Goal: Task Accomplishment & Management: Use online tool/utility

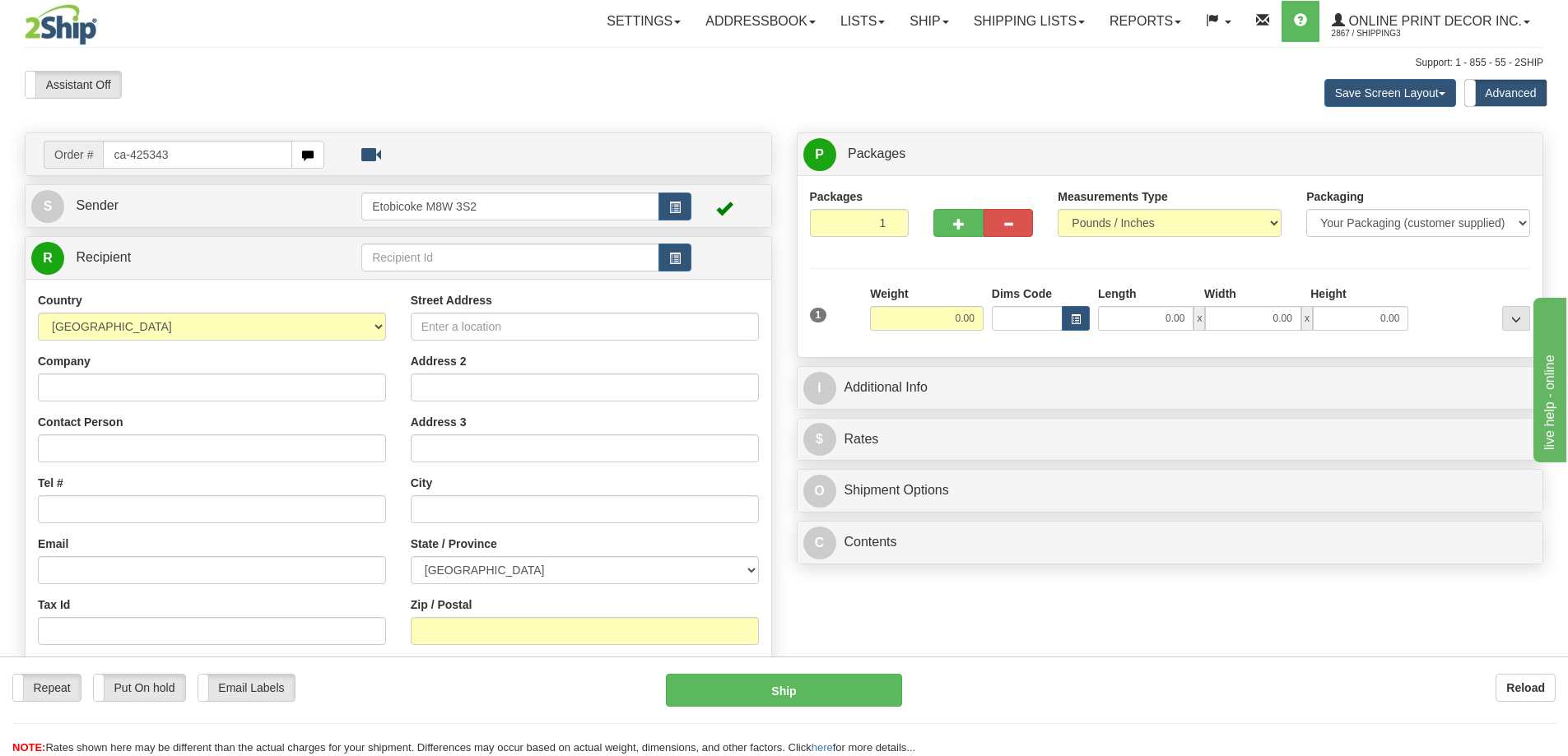
type input "ca-425343"
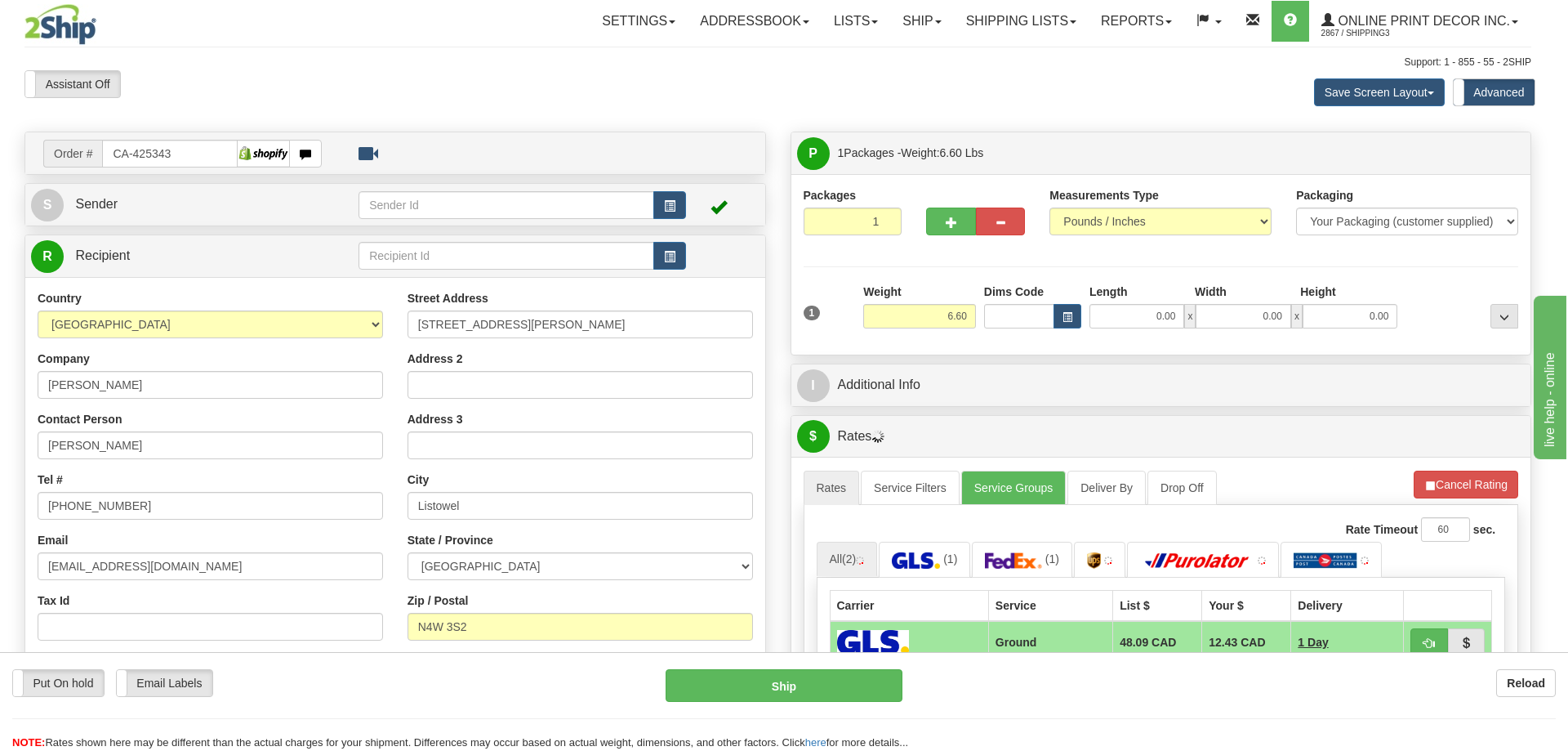
type input "LISTOWEL"
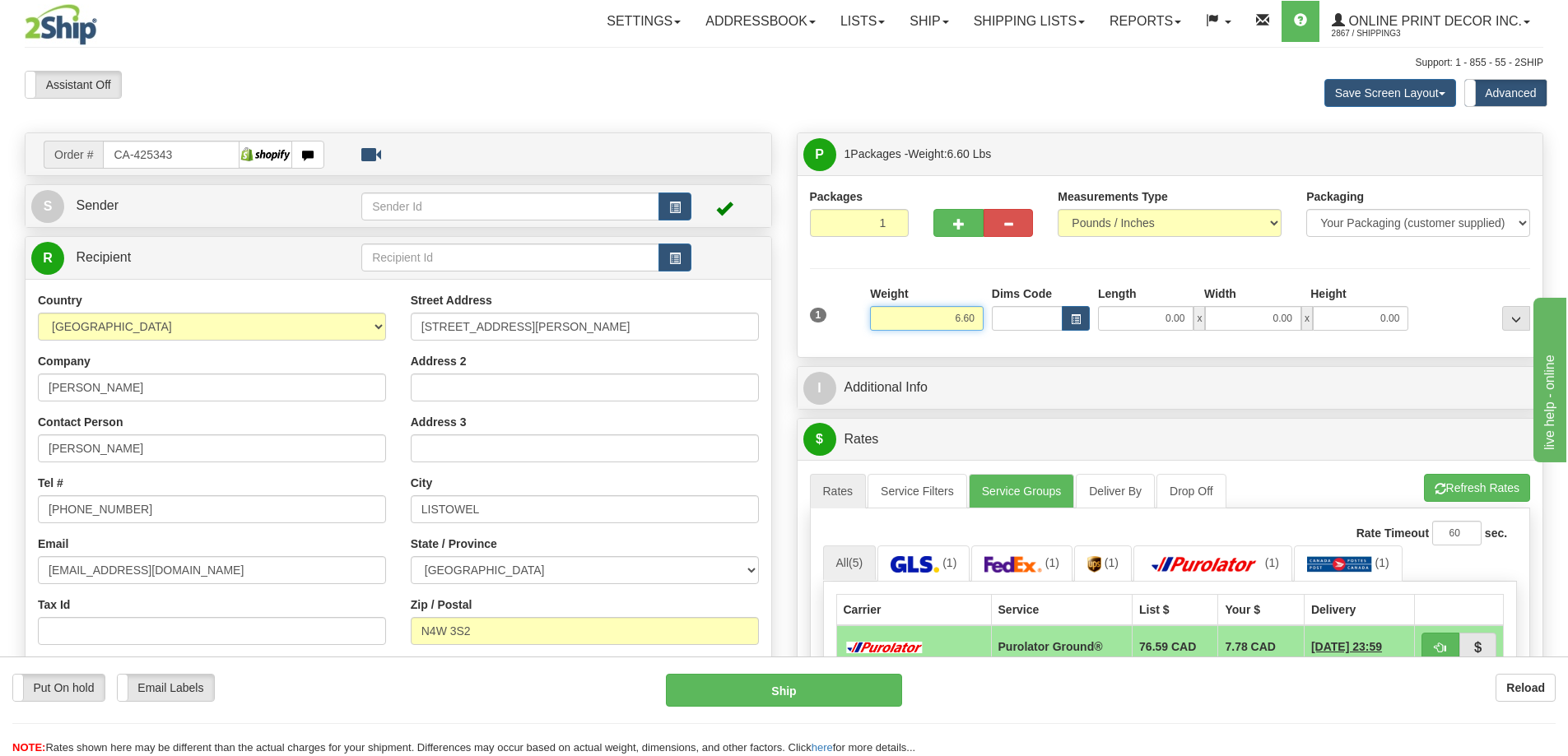
click at [942, 321] on input "6.60" at bounding box center [927, 318] width 114 height 24
click at [942, 322] on input "6.60" at bounding box center [927, 318] width 114 height 24
click at [946, 321] on input "6.60" at bounding box center [927, 318] width 114 height 24
click at [947, 321] on input "6.60" at bounding box center [927, 318] width 114 height 24
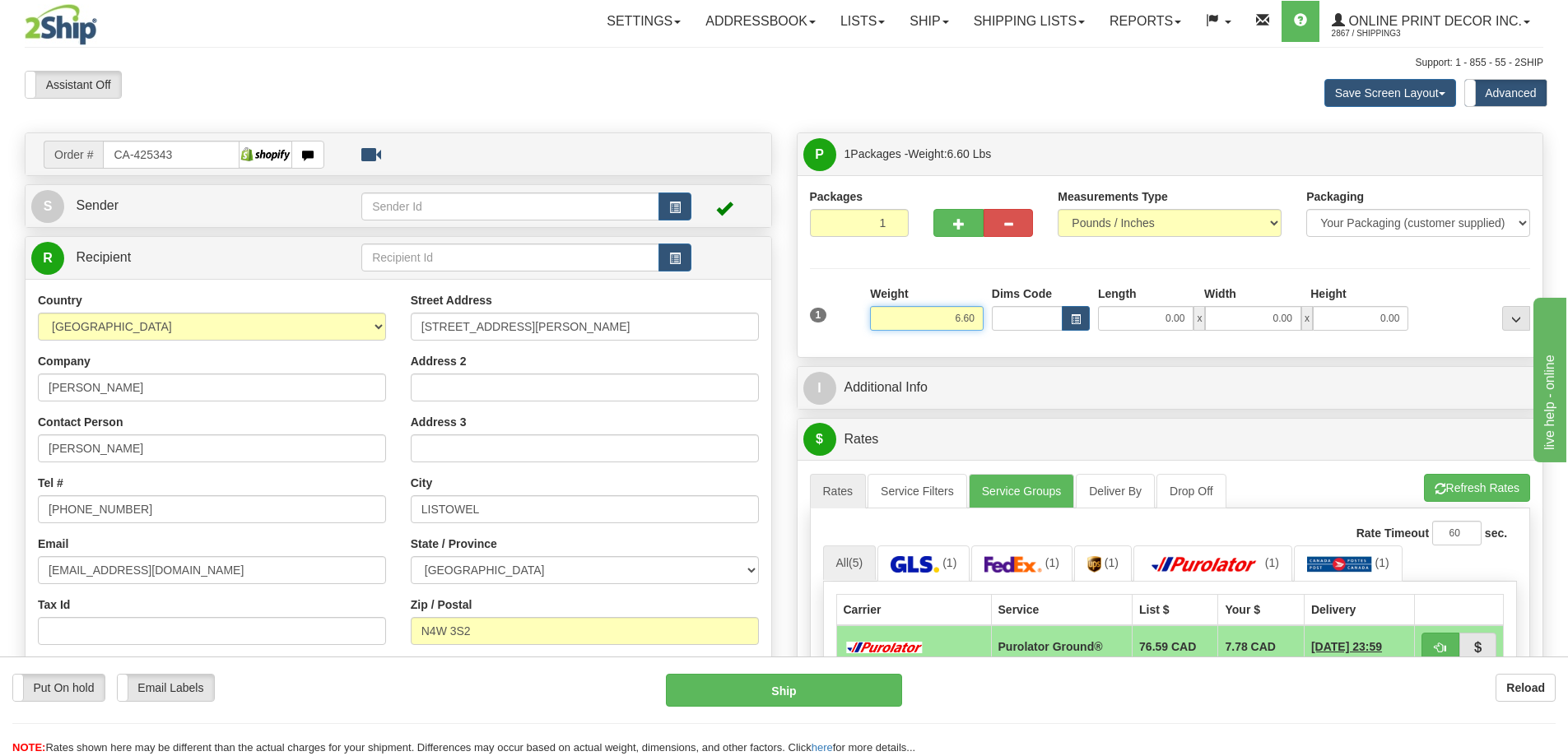
click at [947, 321] on input "6.60" at bounding box center [927, 318] width 114 height 24
type input "18.00"
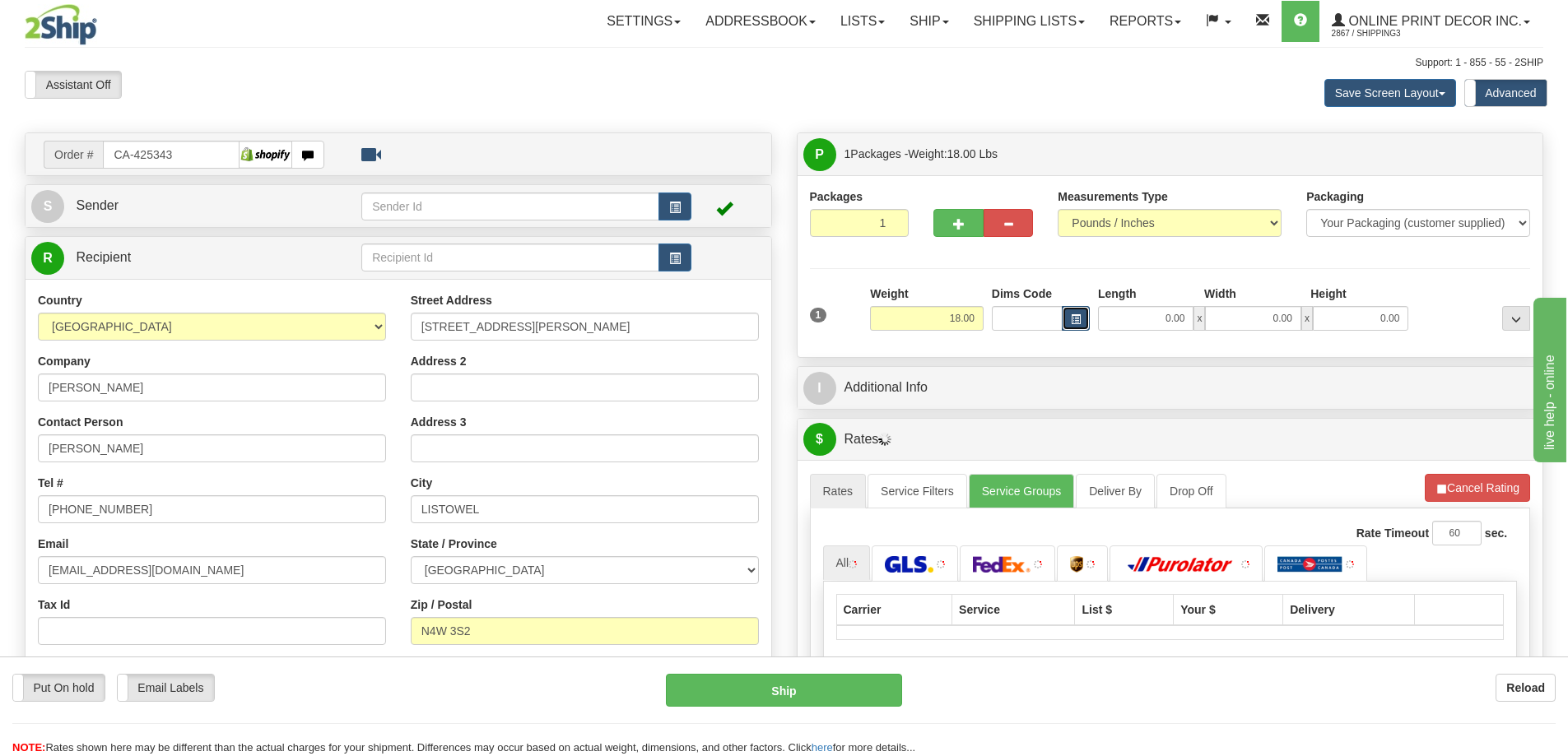
click at [1067, 310] on button "button" at bounding box center [1075, 318] width 28 height 24
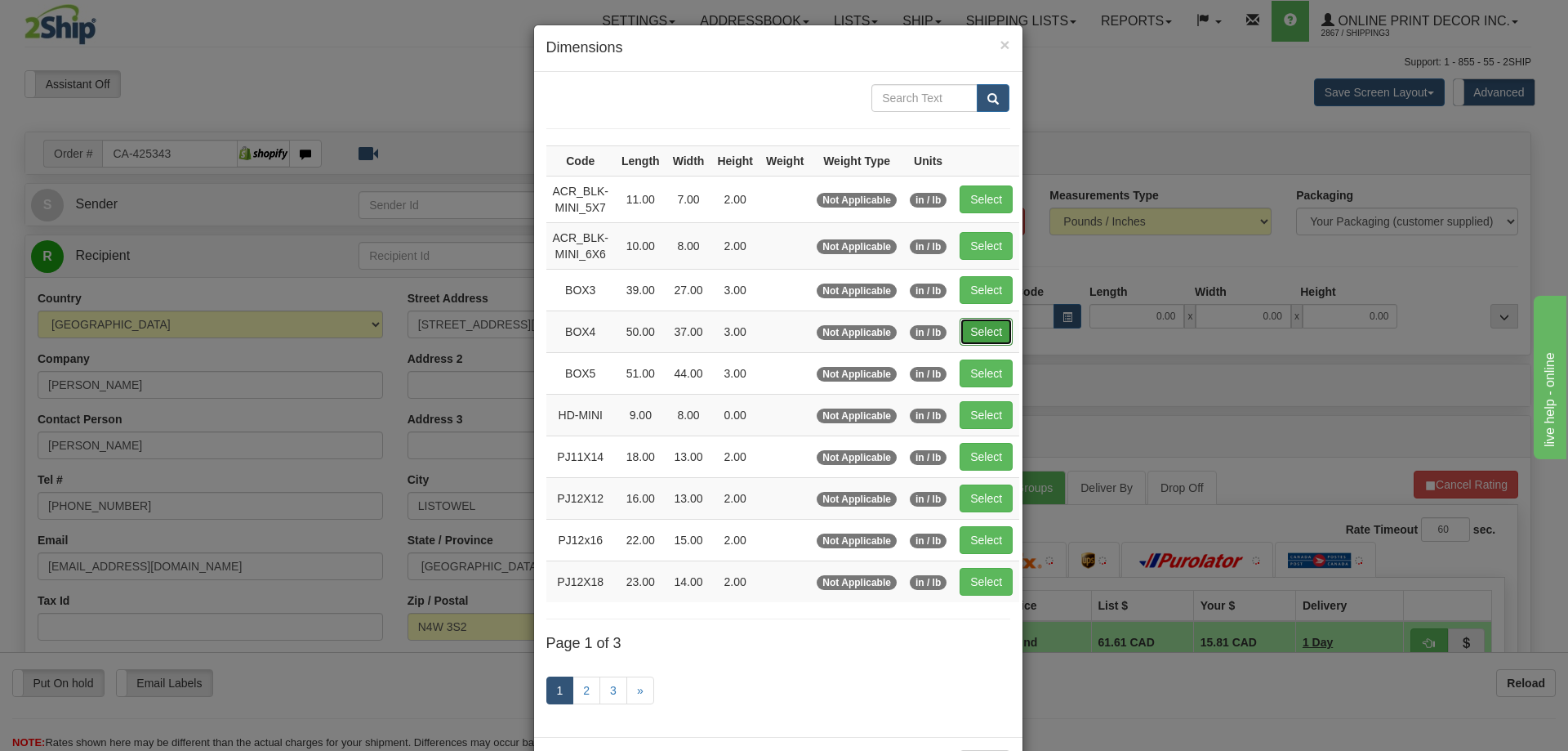
click at [986, 328] on button "Select" at bounding box center [986, 332] width 53 height 28
type input "BOX4"
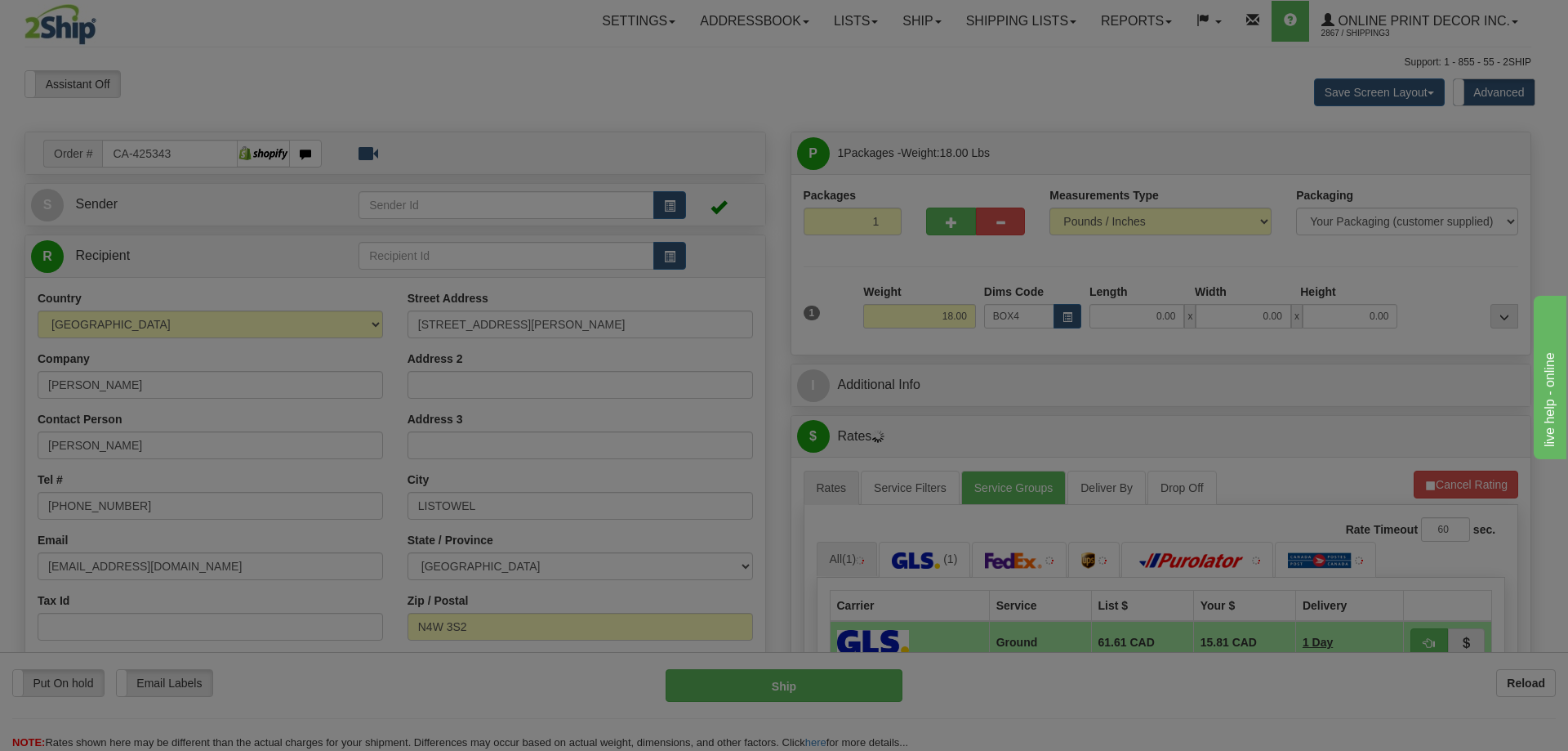
type input "50.00"
type input "37.00"
type input "3.00"
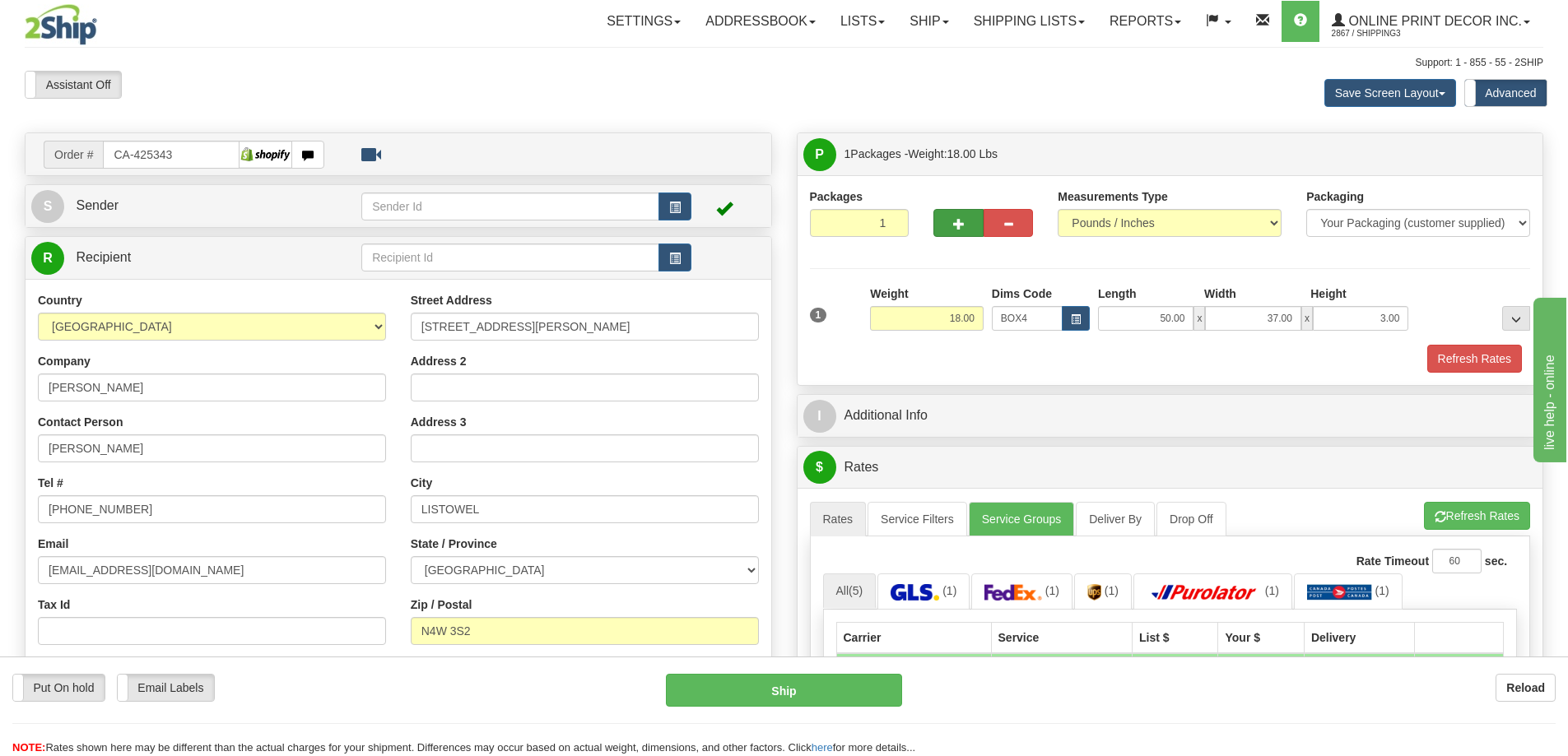
drag, startPoint x: 958, startPoint y: 245, endPoint x: 960, endPoint y: 227, distance: 18.1
click at [960, 227] on div at bounding box center [983, 220] width 125 height 63
click at [961, 221] on span "button" at bounding box center [959, 224] width 12 height 11
radio input "true"
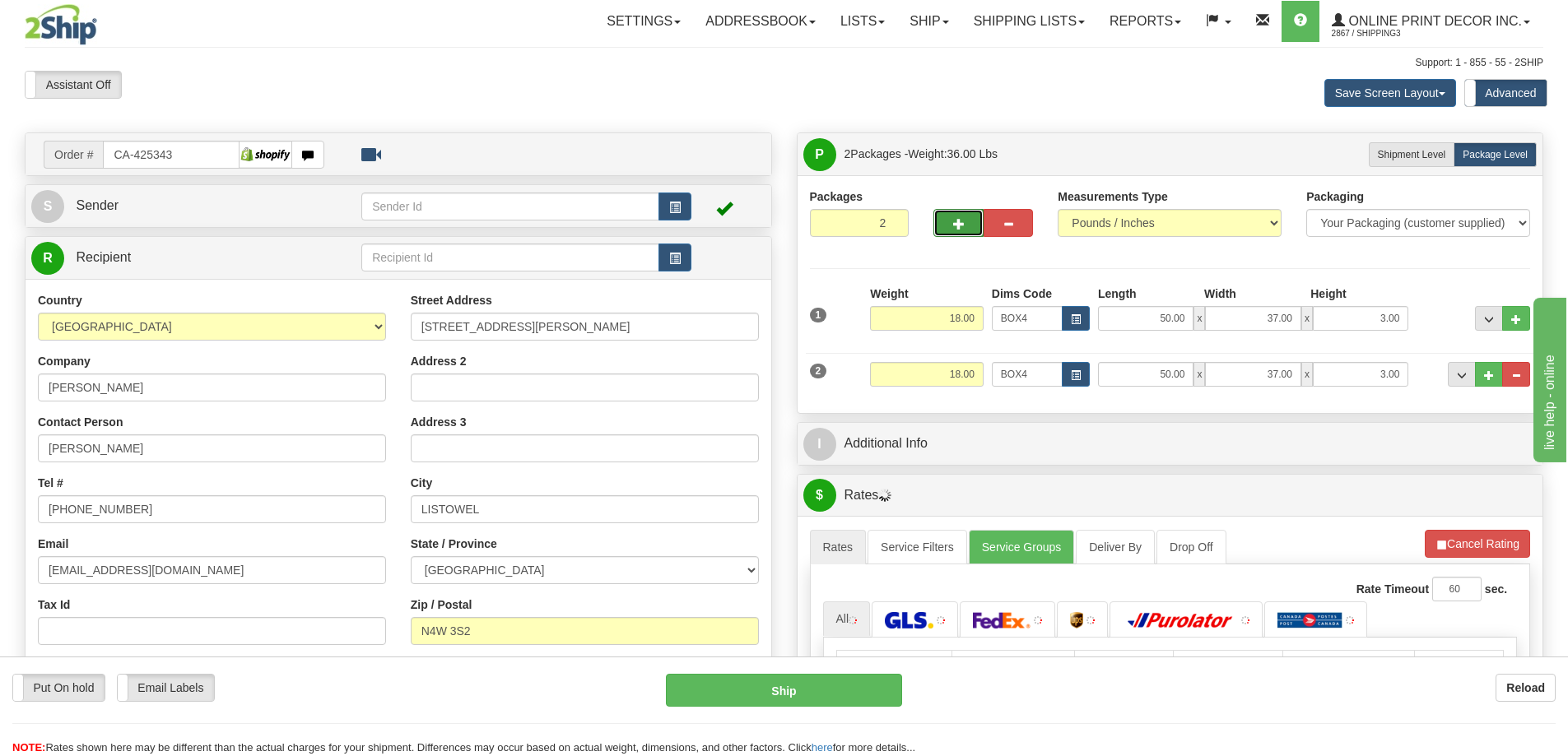
click at [958, 221] on span "button" at bounding box center [959, 224] width 12 height 11
type input "3"
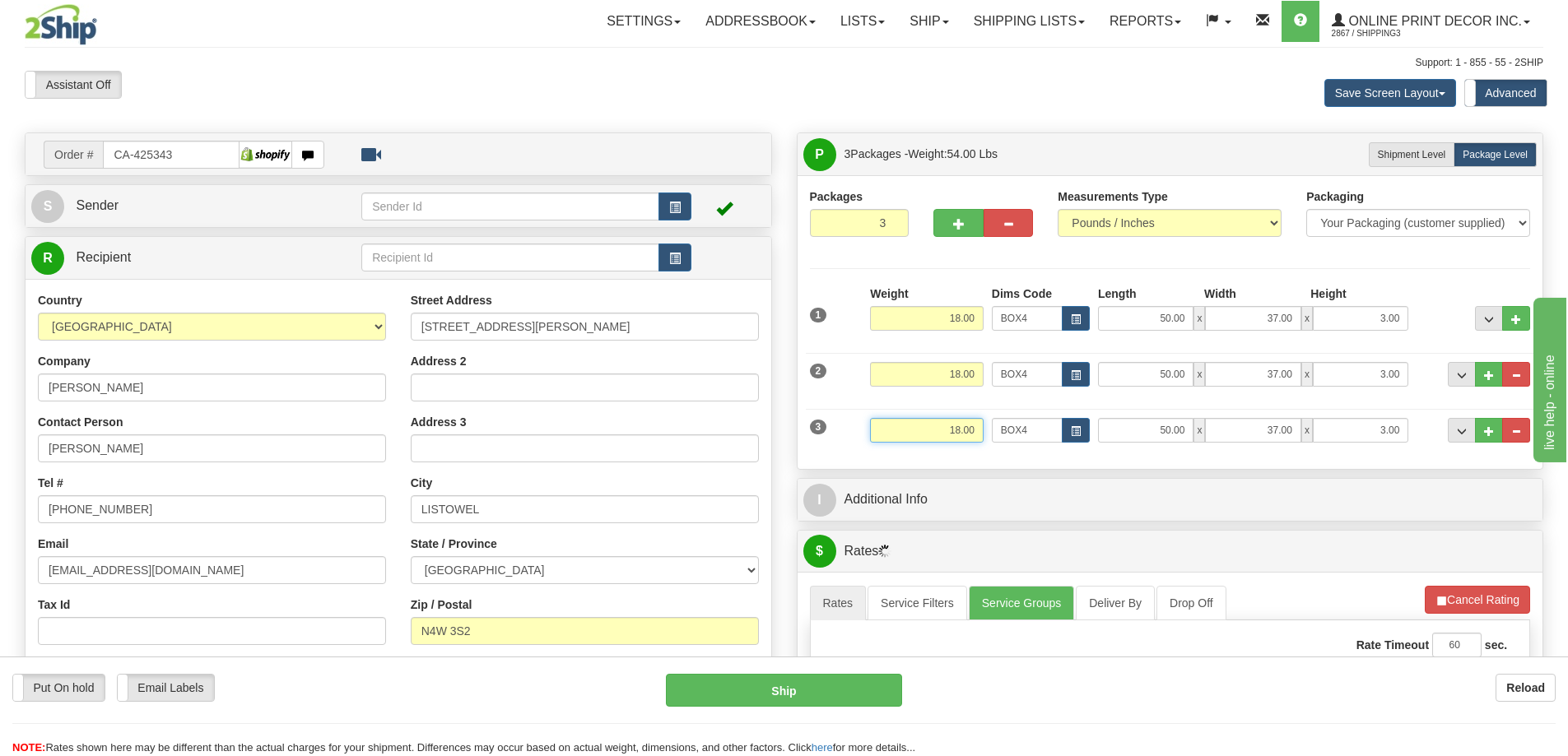
click at [959, 432] on input "18.00" at bounding box center [927, 429] width 114 height 24
type input "9.00"
click at [1079, 427] on span "button" at bounding box center [1075, 431] width 10 height 9
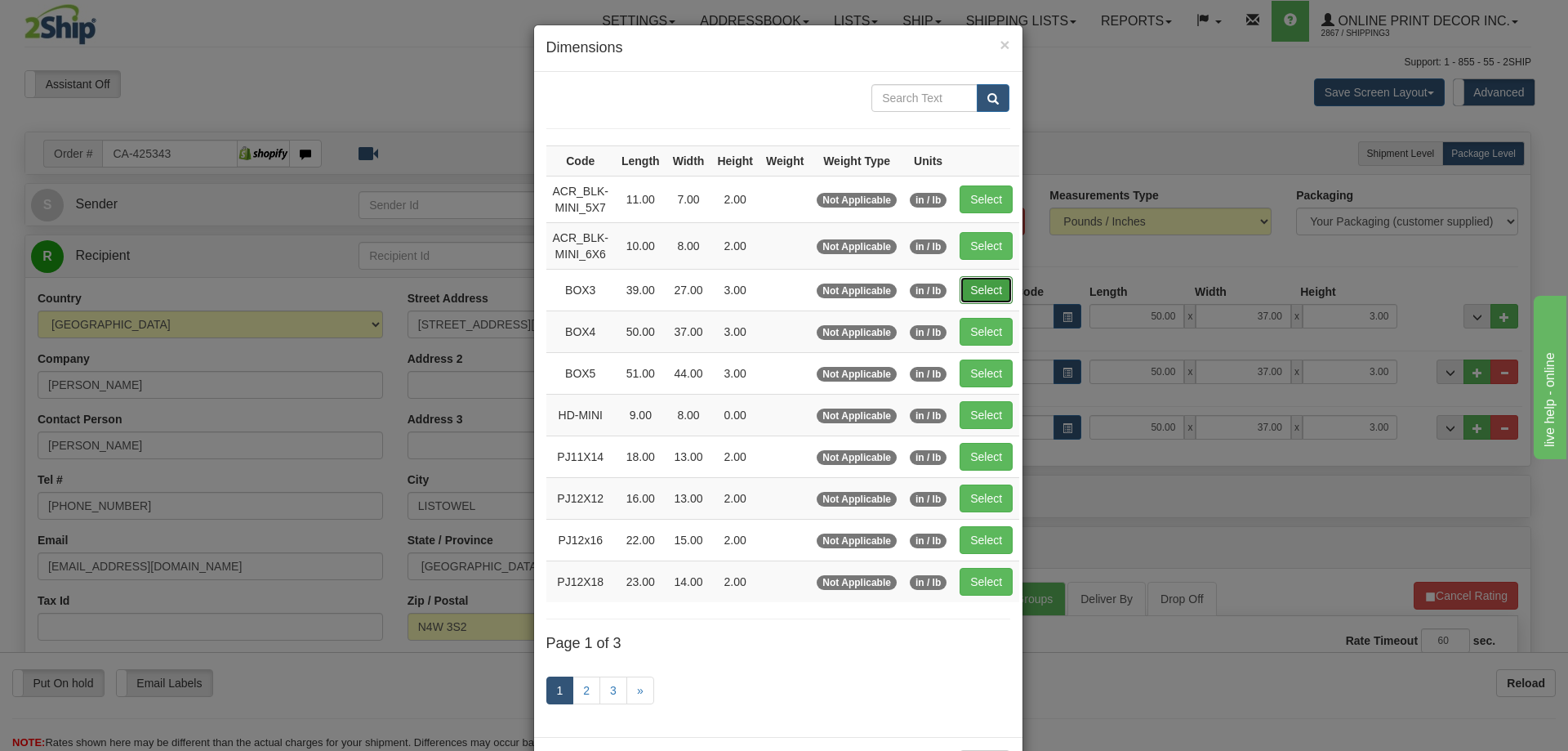
click at [988, 289] on button "Select" at bounding box center [986, 289] width 53 height 28
type input "BOX3"
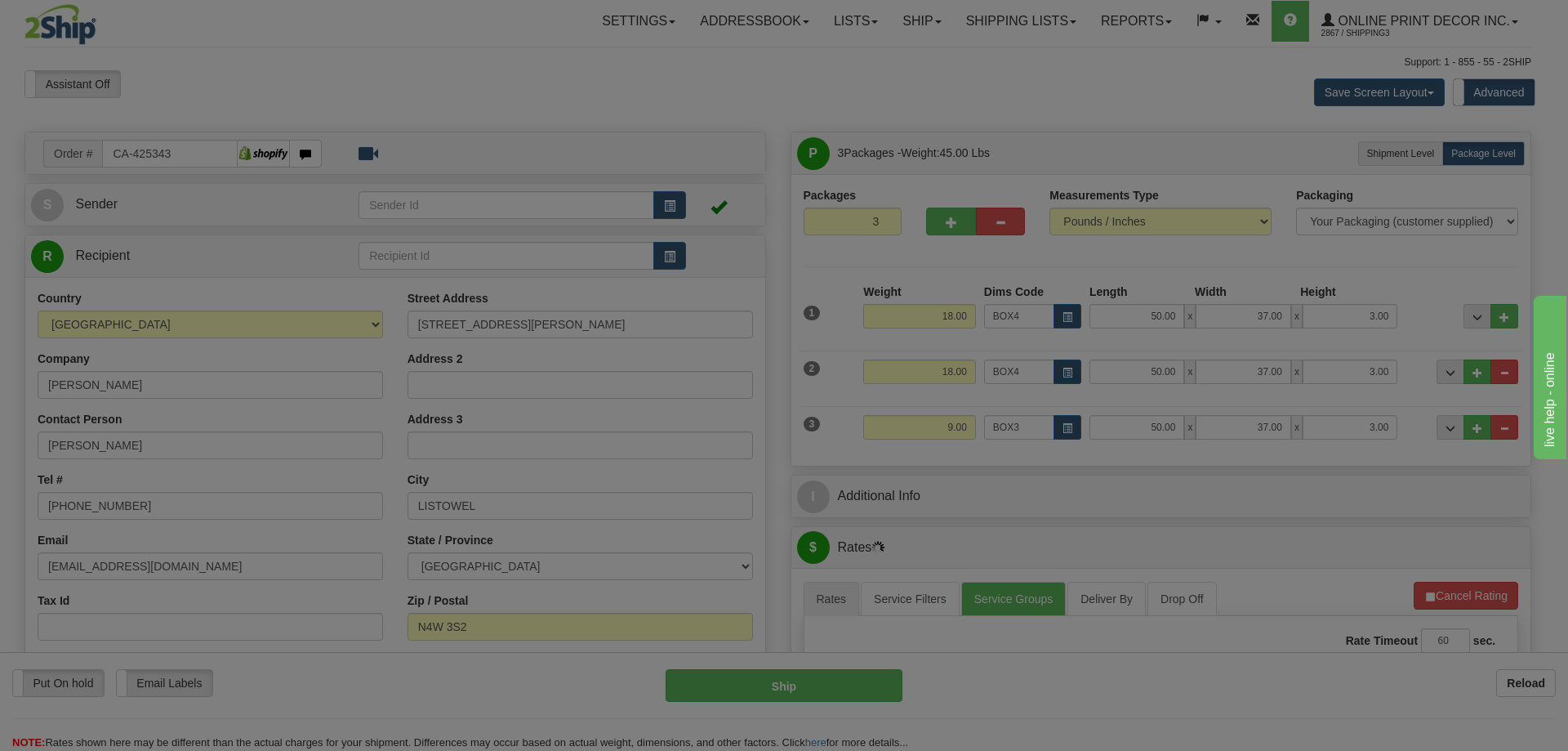
type input "39.00"
type input "27.00"
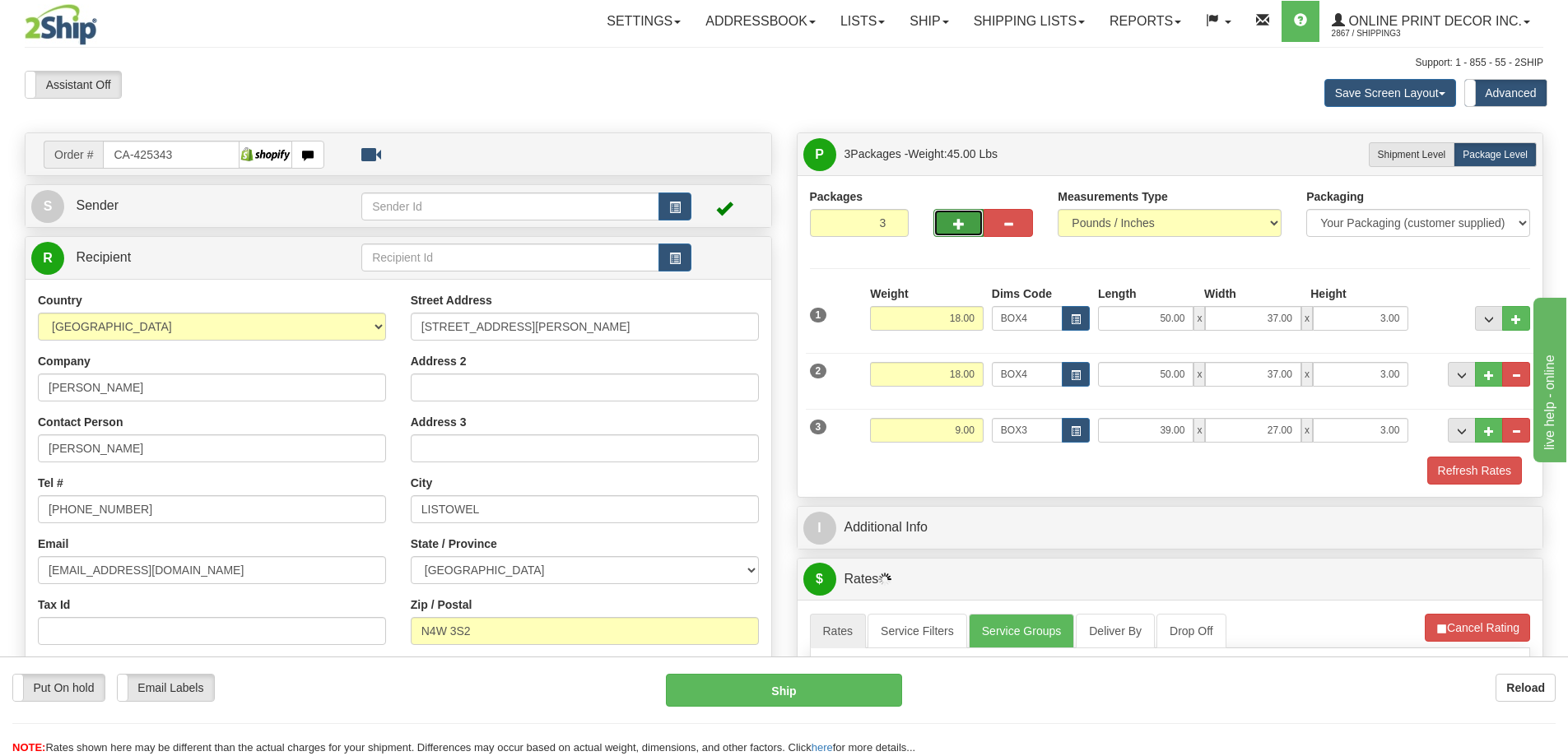
click at [965, 222] on button "button" at bounding box center [958, 223] width 50 height 28
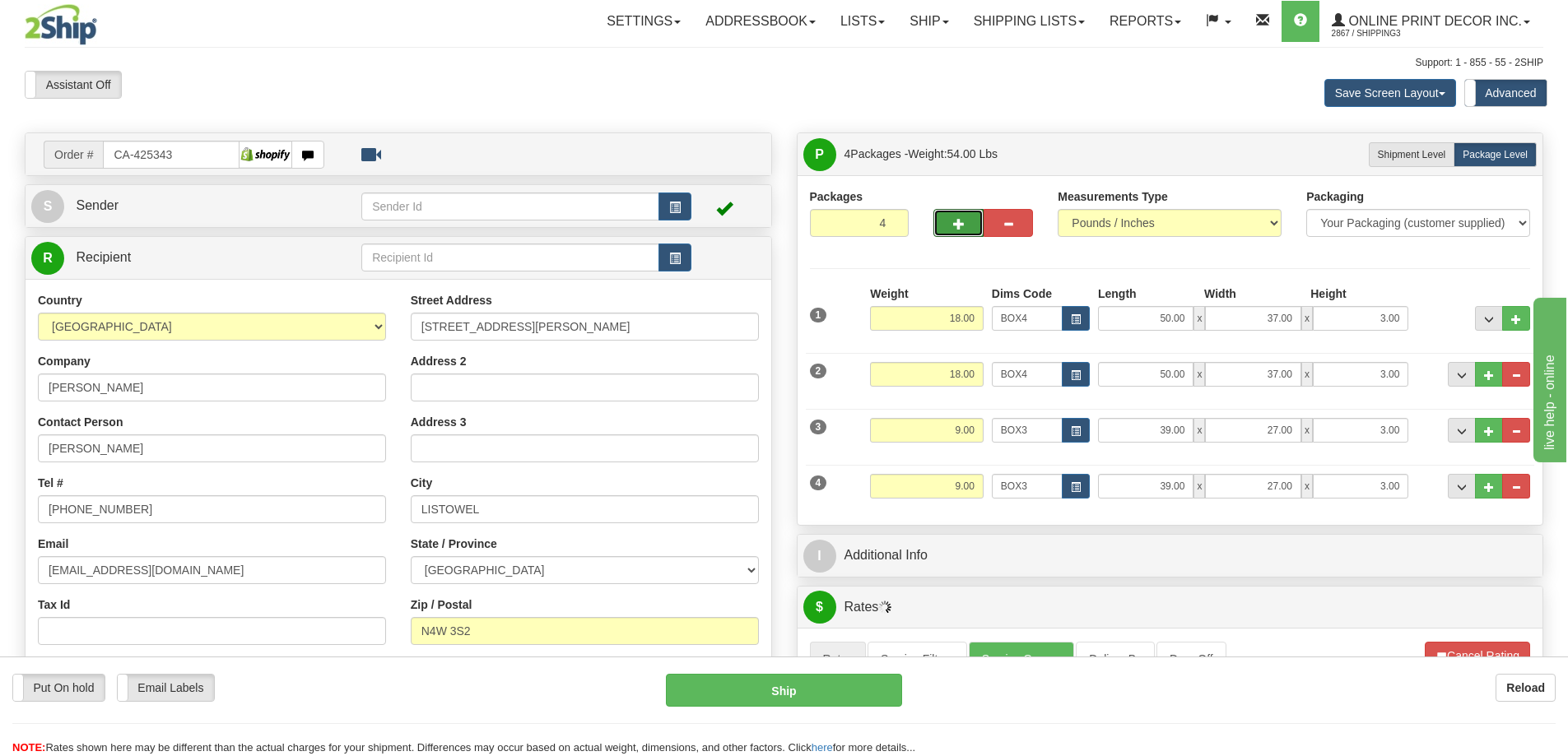
click at [964, 217] on button "button" at bounding box center [958, 223] width 50 height 28
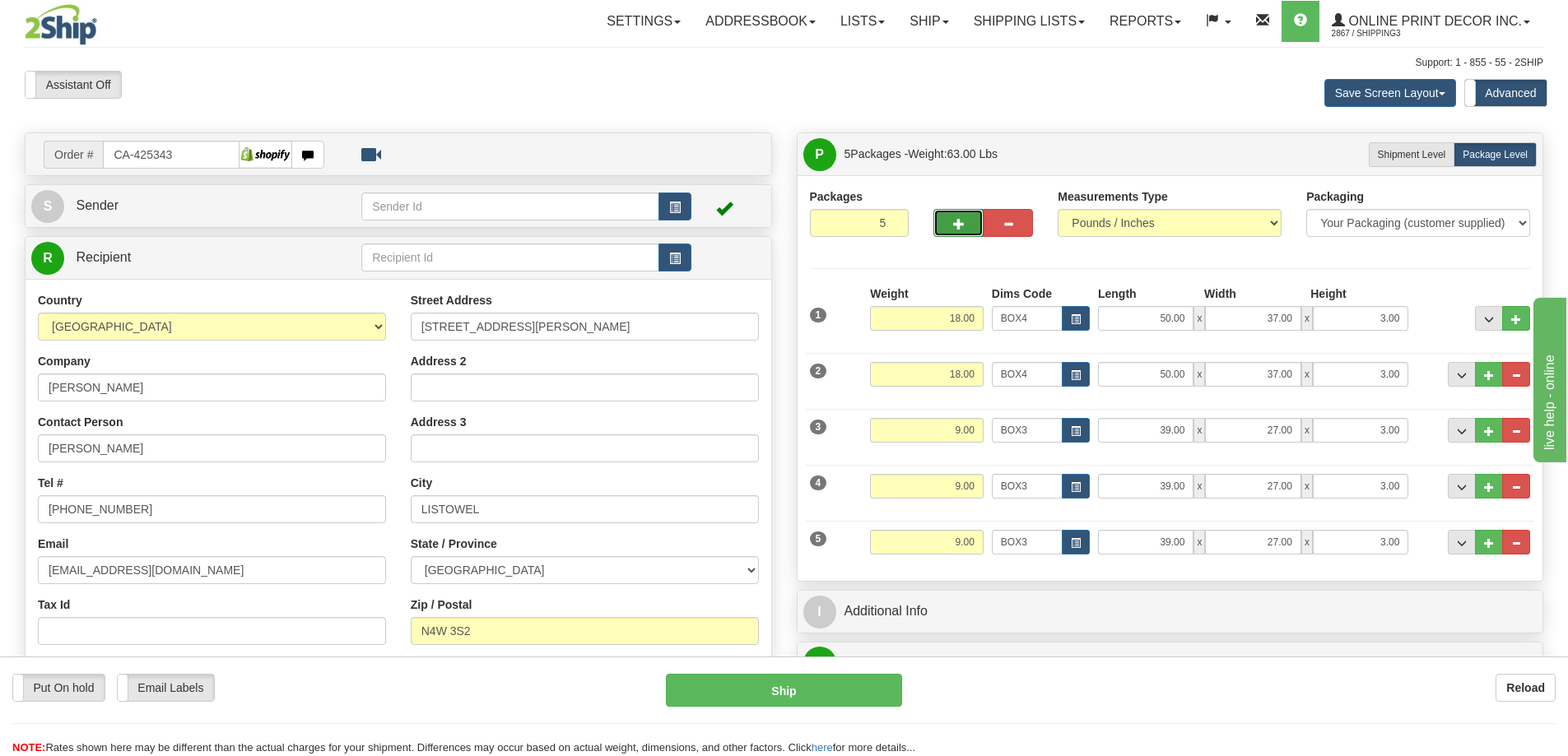
click at [962, 215] on button "button" at bounding box center [958, 223] width 50 height 28
type input "6"
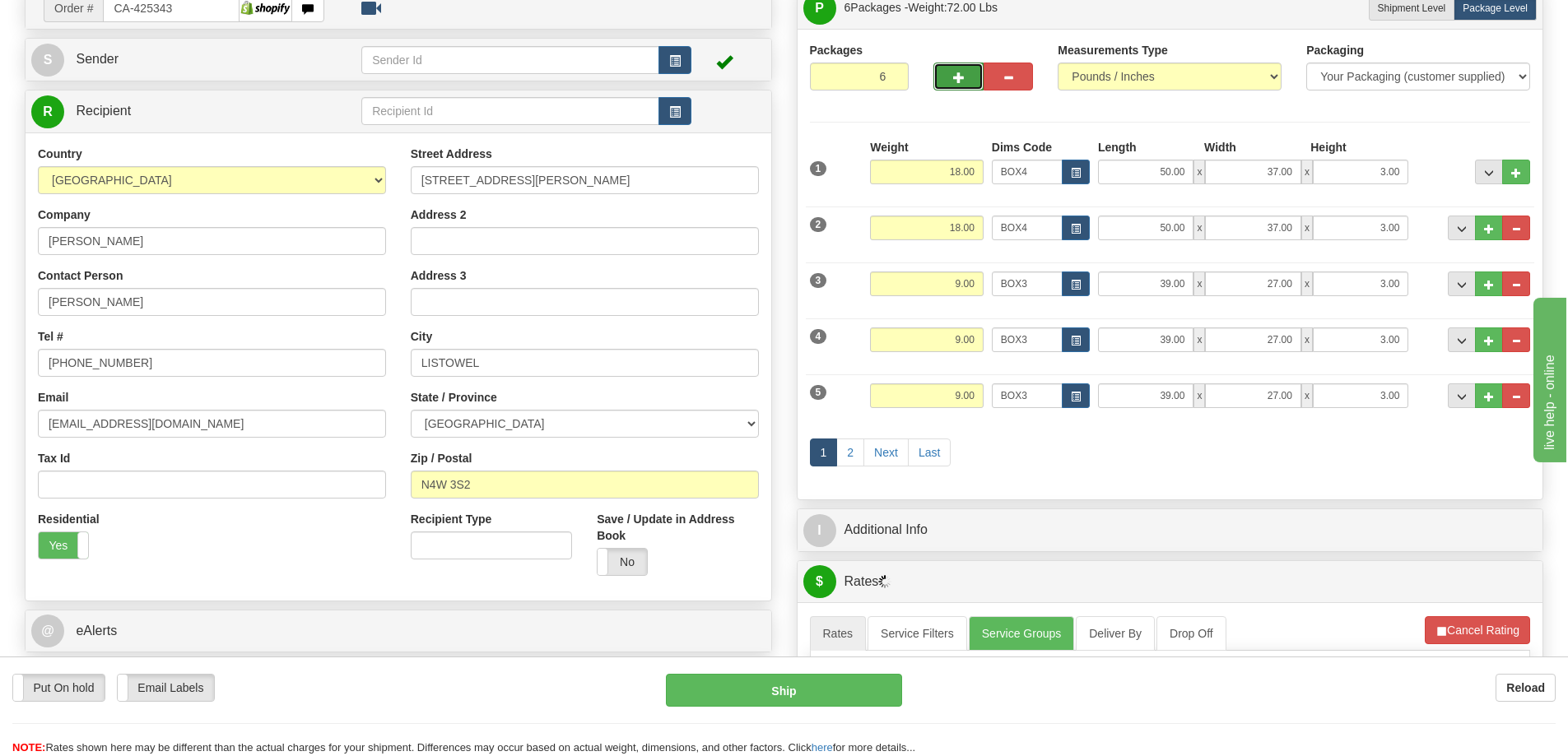
scroll to position [164, 0]
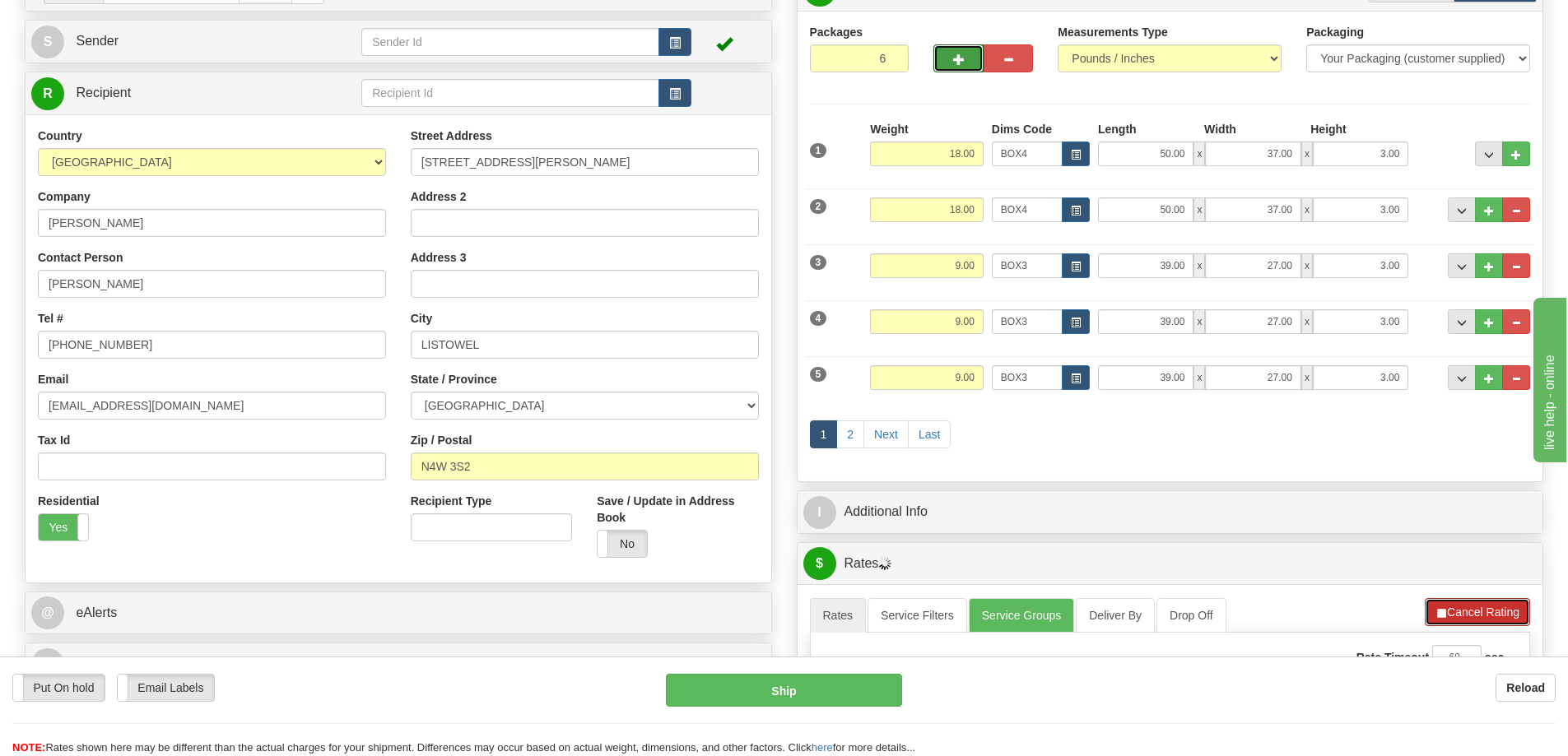
click at [1459, 615] on button "Cancel Rating" at bounding box center [1477, 612] width 106 height 28
click at [1459, 613] on button "Refresh Rates" at bounding box center [1477, 612] width 107 height 28
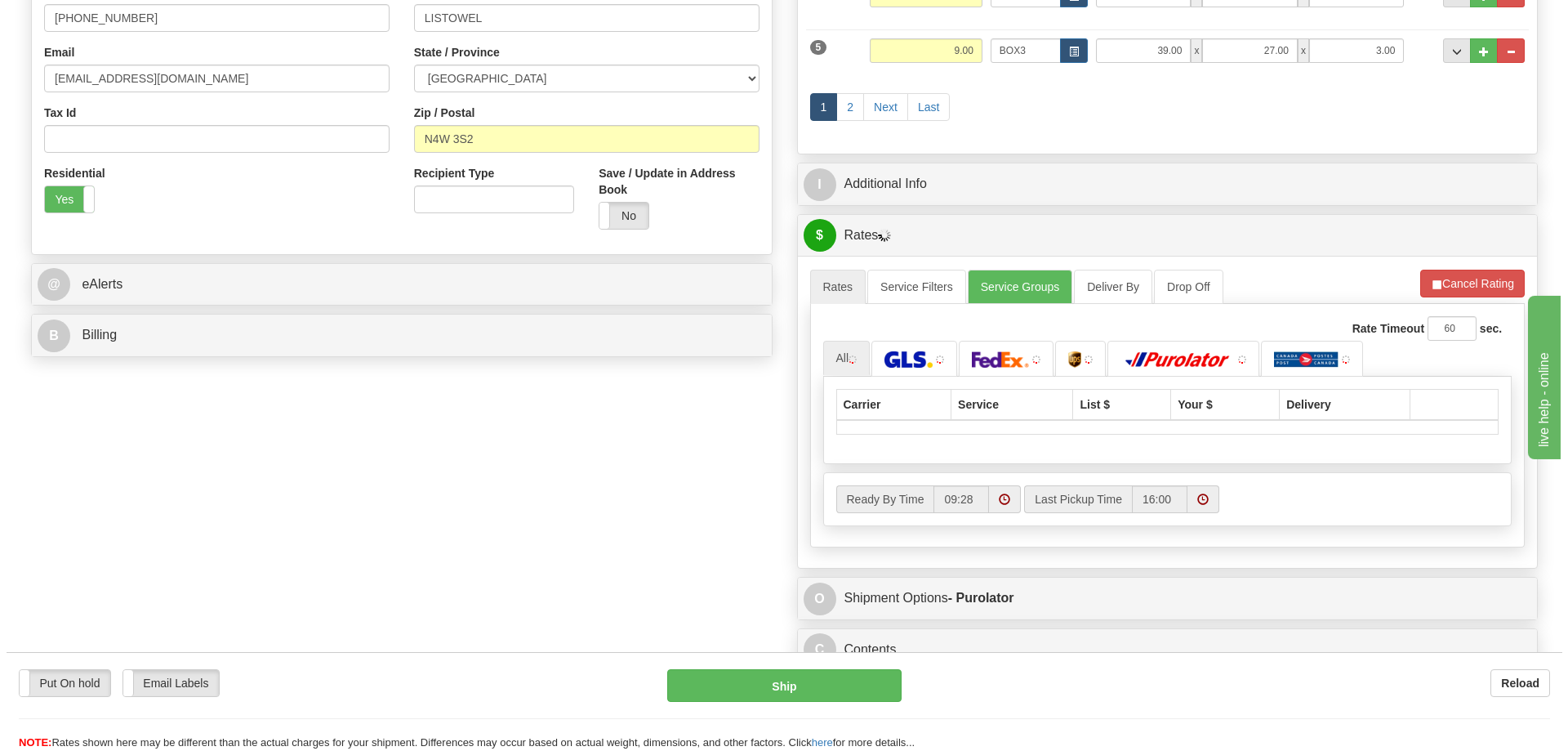
scroll to position [490, 0]
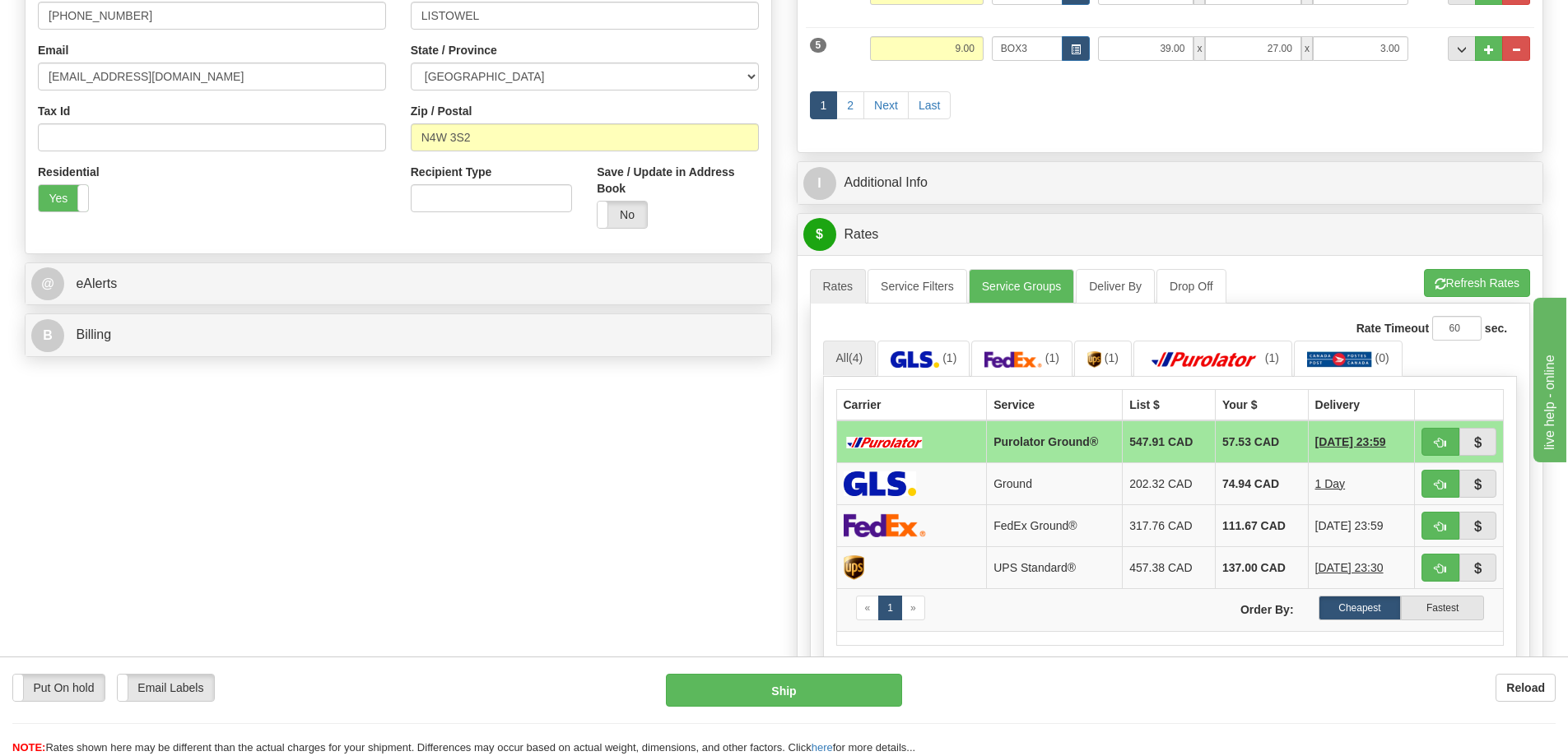
click at [1416, 448] on td at bounding box center [1459, 441] width 88 height 42
click at [1426, 445] on button "button" at bounding box center [1440, 441] width 38 height 28
type input "260"
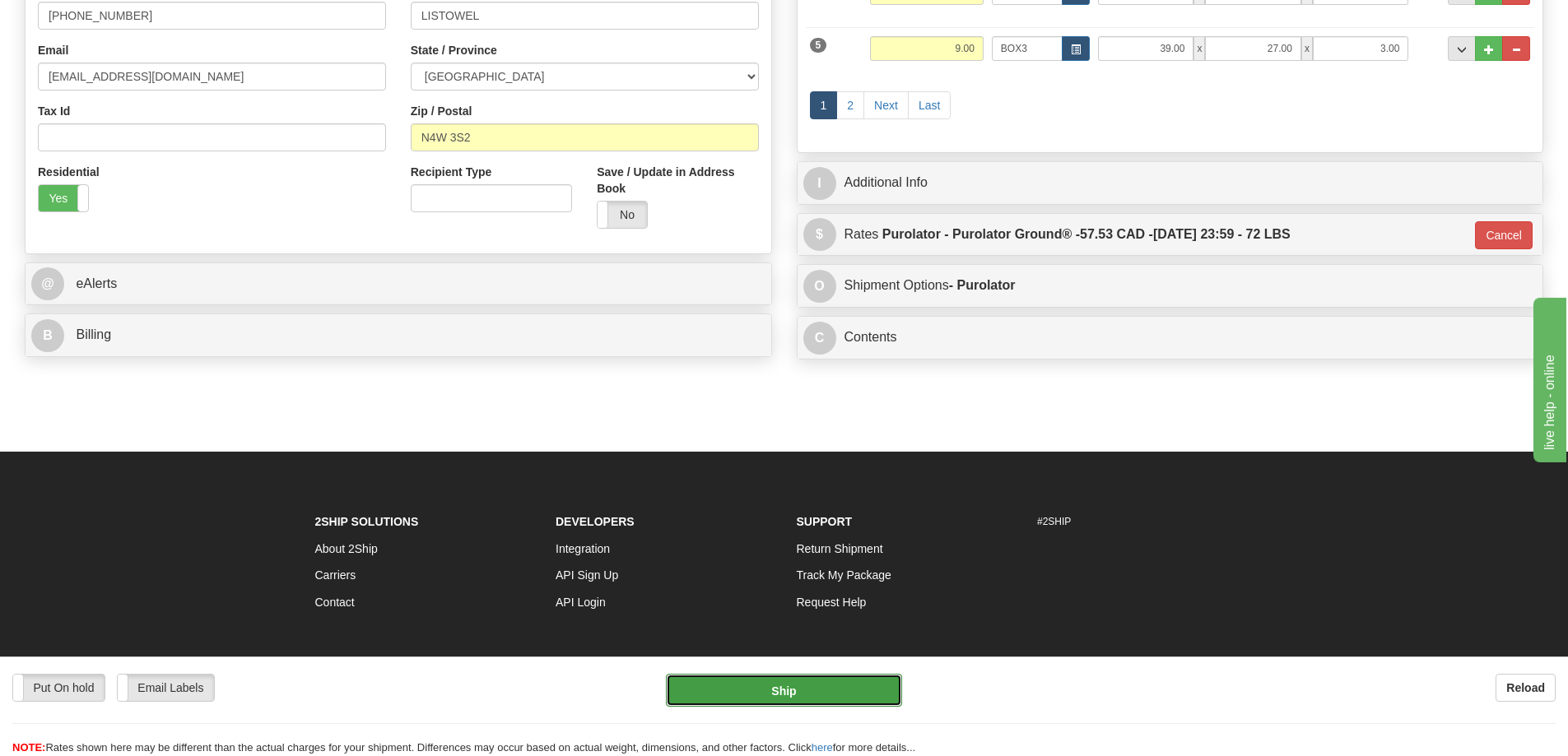
drag, startPoint x: 843, startPoint y: 681, endPoint x: 861, endPoint y: 680, distance: 18.0
click at [861, 680] on button "Ship" at bounding box center [784, 690] width 237 height 32
